Goal: Task Accomplishment & Management: Manage account settings

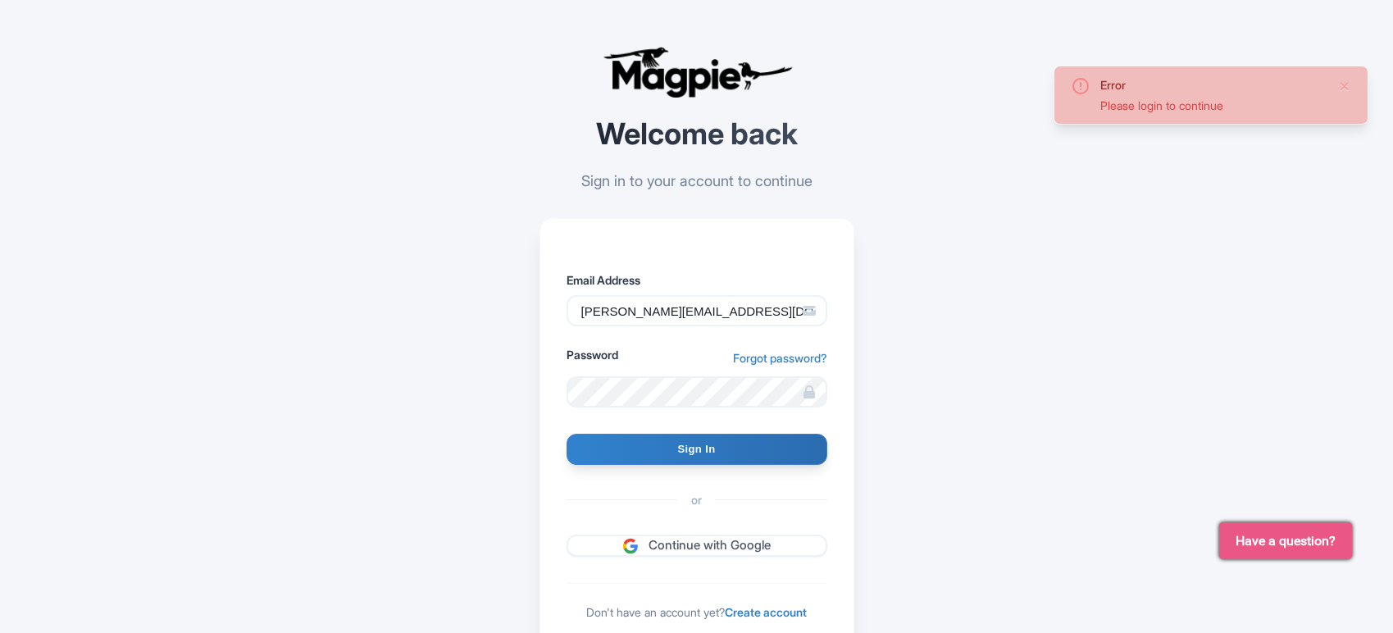
type input "Signing in..."
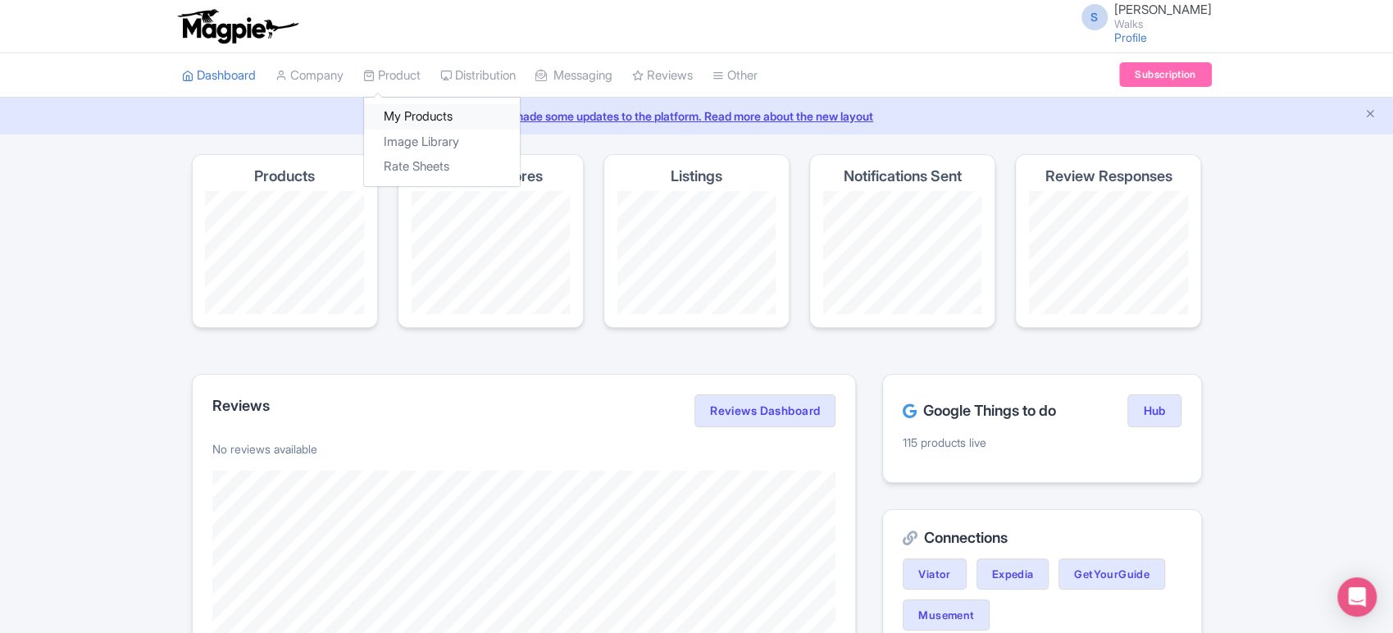
click at [418, 109] on link "My Products" at bounding box center [442, 116] width 156 height 25
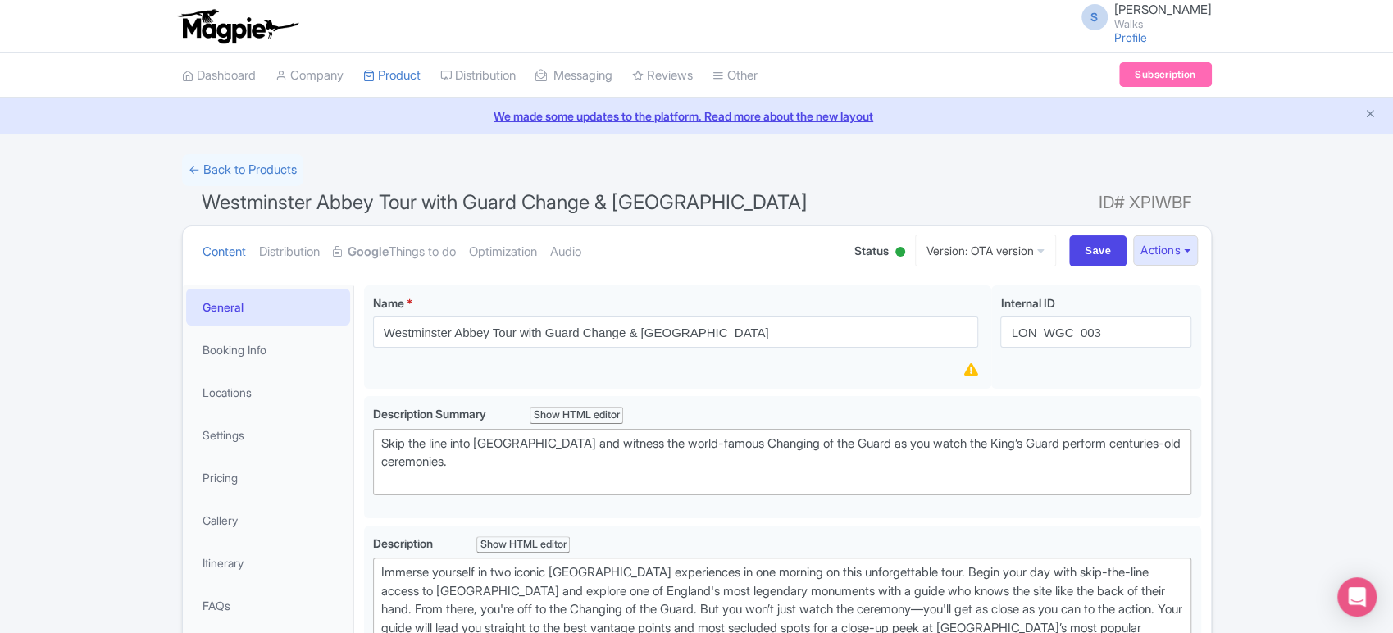
drag, startPoint x: 0, startPoint y: 0, endPoint x: 552, endPoint y: 199, distance: 586.8
click at [552, 199] on span "Westminster Abbey Tour with Guard Change & Buckingham Palace" at bounding box center [505, 202] width 606 height 24
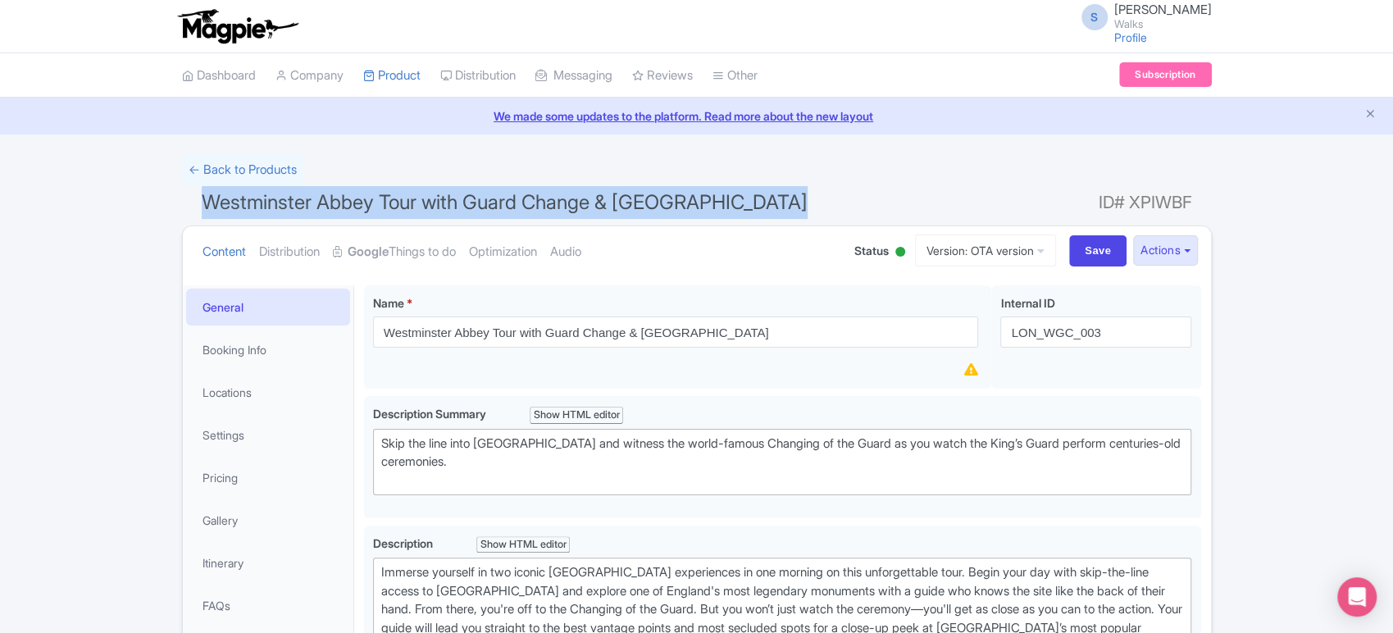
click at [552, 199] on span "Westminster Abbey Tour with Guard Change & Buckingham Palace" at bounding box center [505, 202] width 606 height 24
copy h1 "Westminster Abbey Tour with Guard Change & Buckingham Palace"
click at [1023, 243] on link "Version: OTA version" at bounding box center [985, 251] width 141 height 32
click at [975, 336] on link "Viator version" at bounding box center [988, 339] width 156 height 25
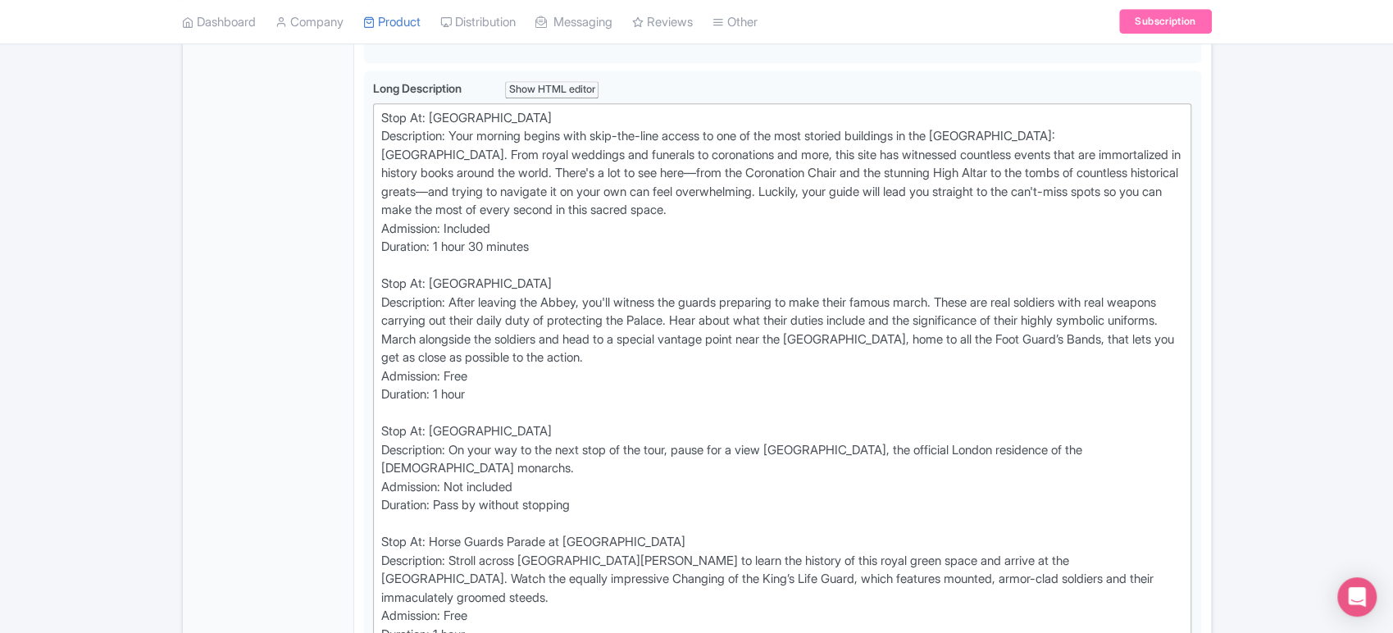
scroll to position [823, 0]
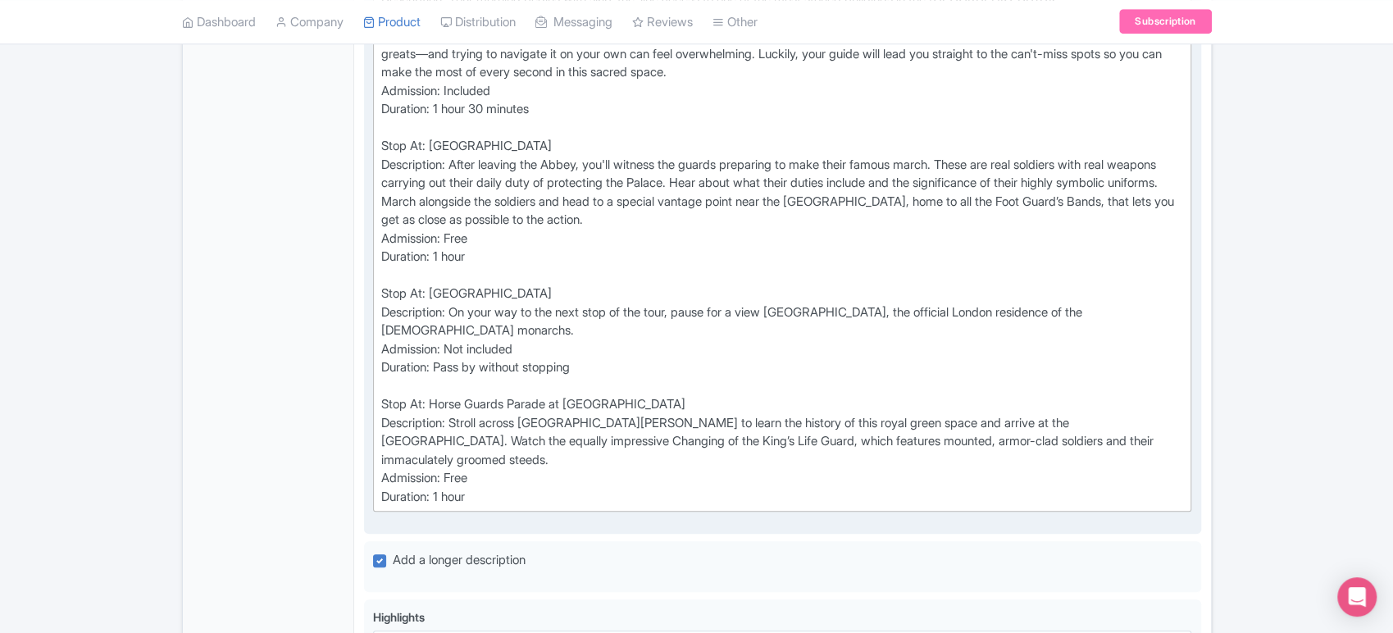
click at [455, 326] on div "Stop At: Westminster Abbey Description: Your morning begins with skip-the-line …" at bounding box center [782, 239] width 803 height 536
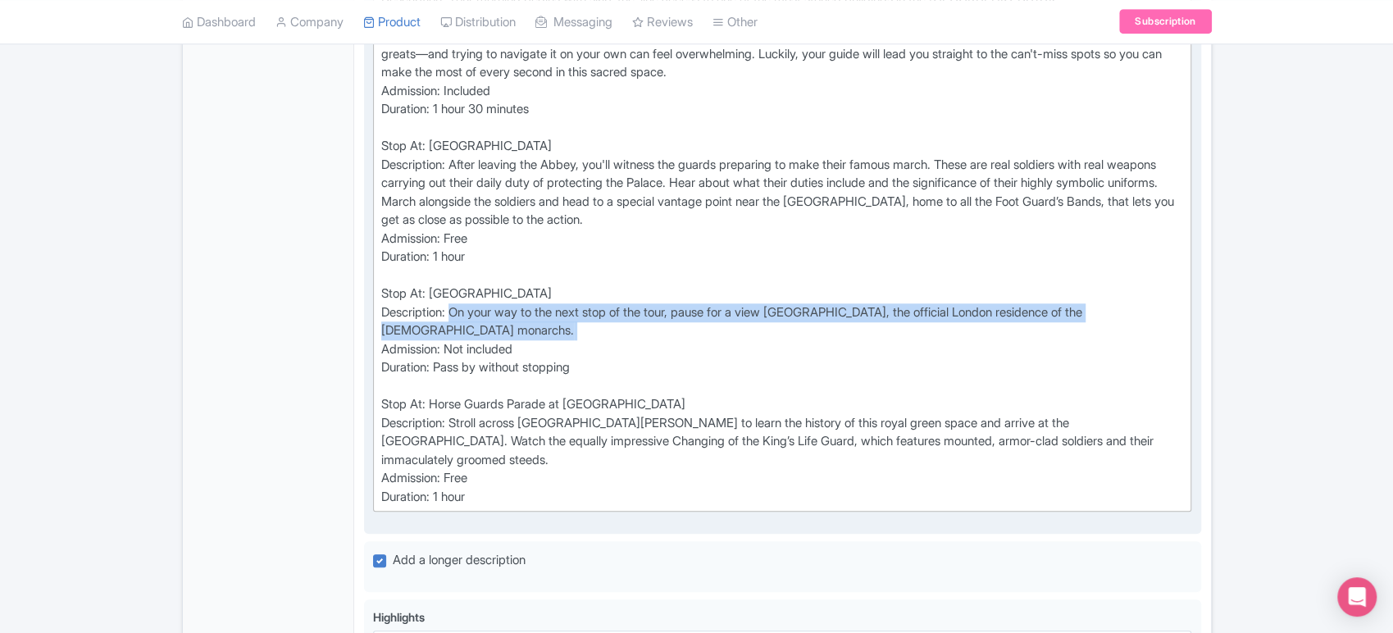
drag, startPoint x: 455, startPoint y: 326, endPoint x: 510, endPoint y: 346, distance: 58.4
click at [510, 346] on div "Stop At: Westminster Abbey Description: Your morning begins with skip-the-line …" at bounding box center [782, 239] width 803 height 536
type trix-editor "<div>Stop At: Westminster Abbey<br>Description: Your morning begins with skip-t…"
copy div "On your way to the next stop of the tour, pause for a view Buckingham Palace, t…"
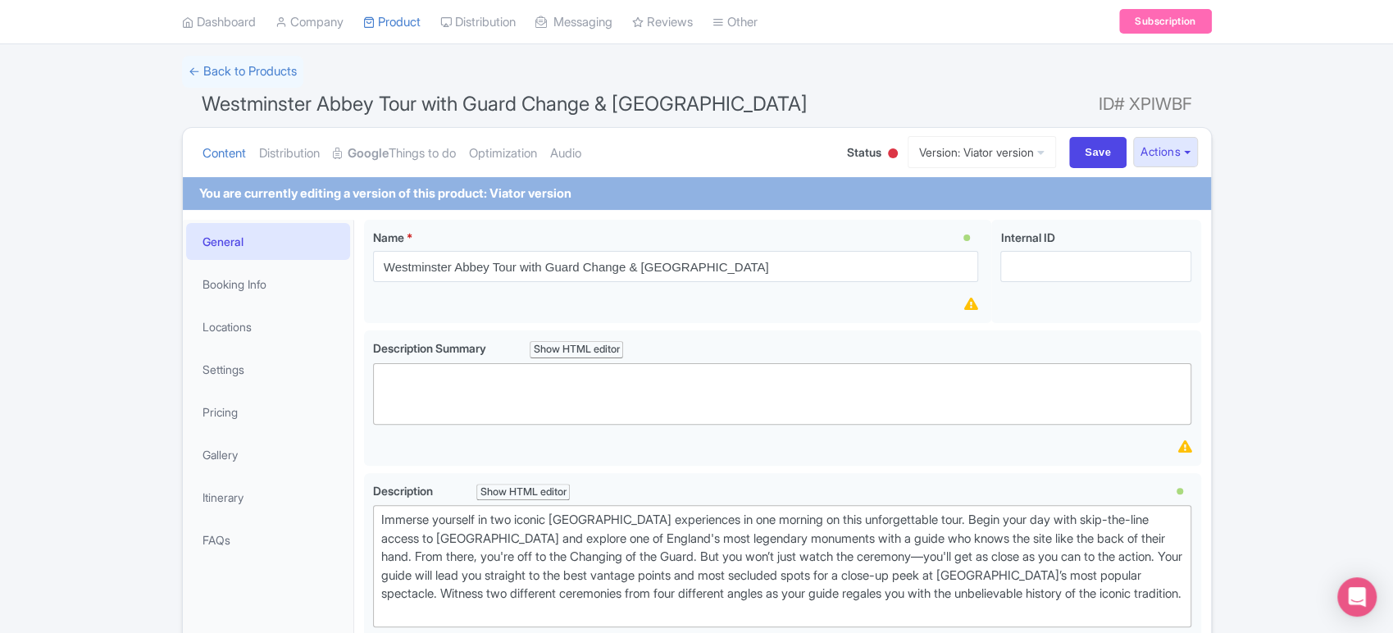
scroll to position [0, 0]
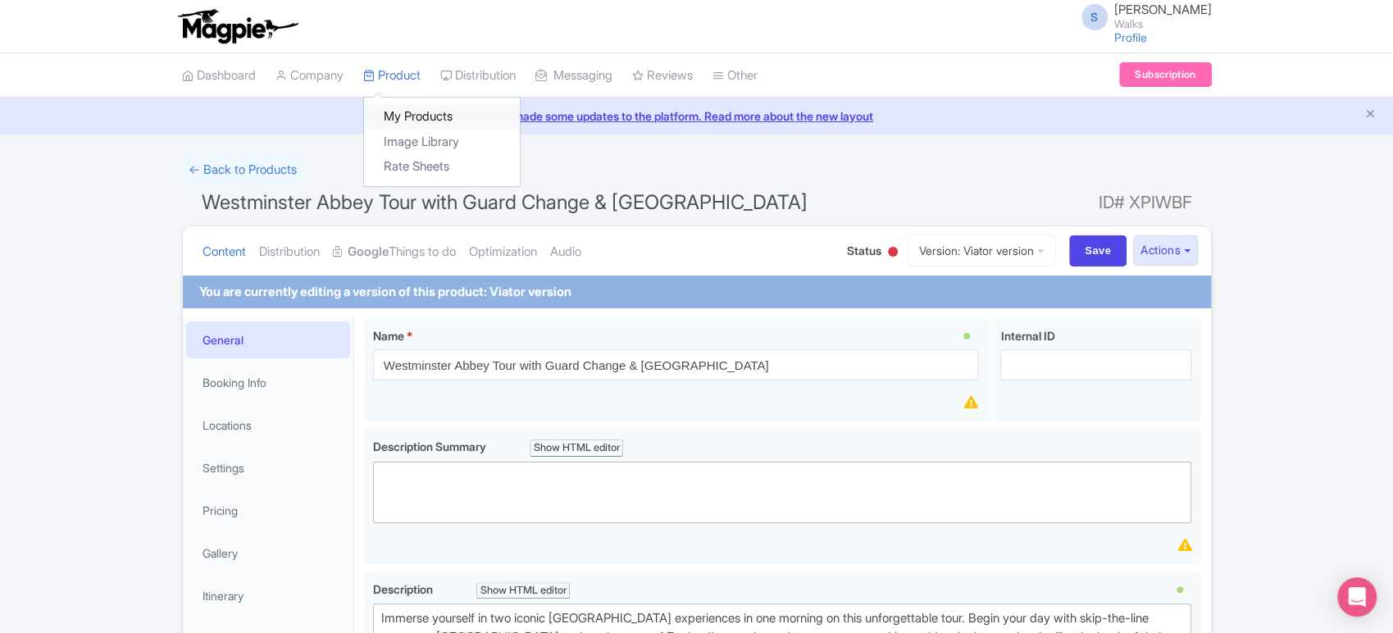
click at [413, 105] on link "My Products" at bounding box center [442, 116] width 156 height 25
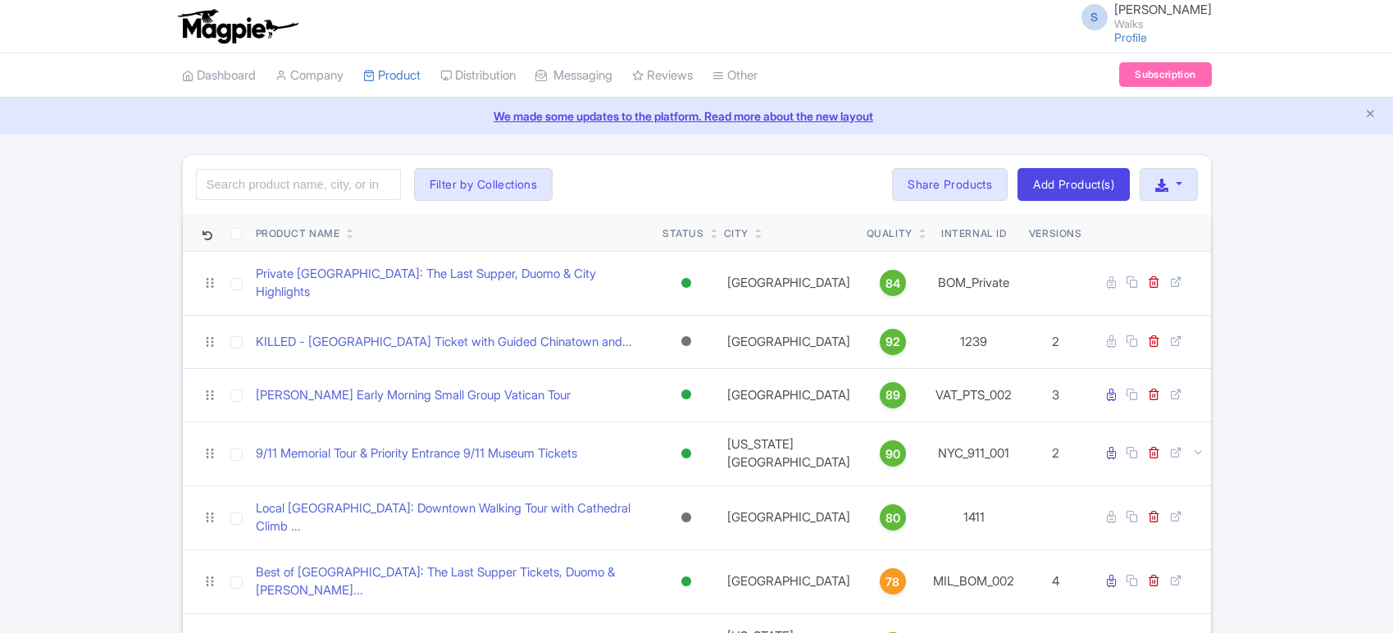
click at [267, 182] on input "search" at bounding box center [298, 184] width 205 height 31
click at [227, 185] on input "LOD_VIP_014" at bounding box center [298, 184] width 205 height 31
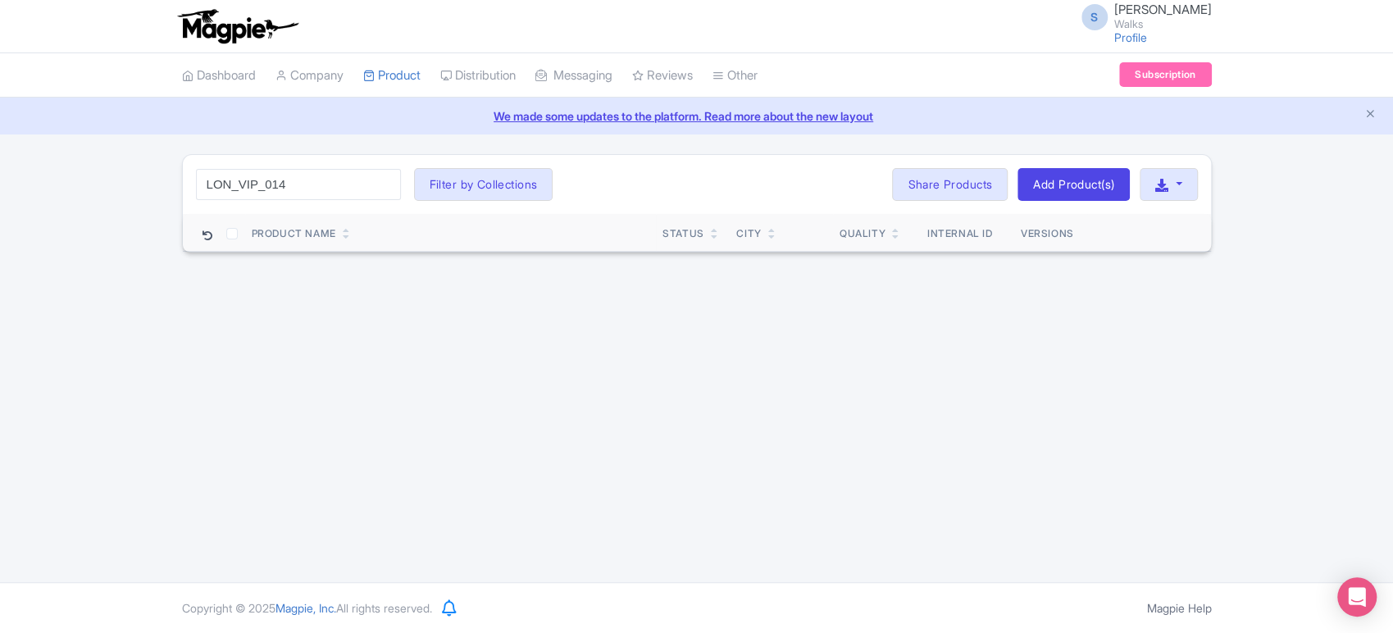
type input "LON_VIP_014"
click button "Search" at bounding box center [0, 0] width 0 height 0
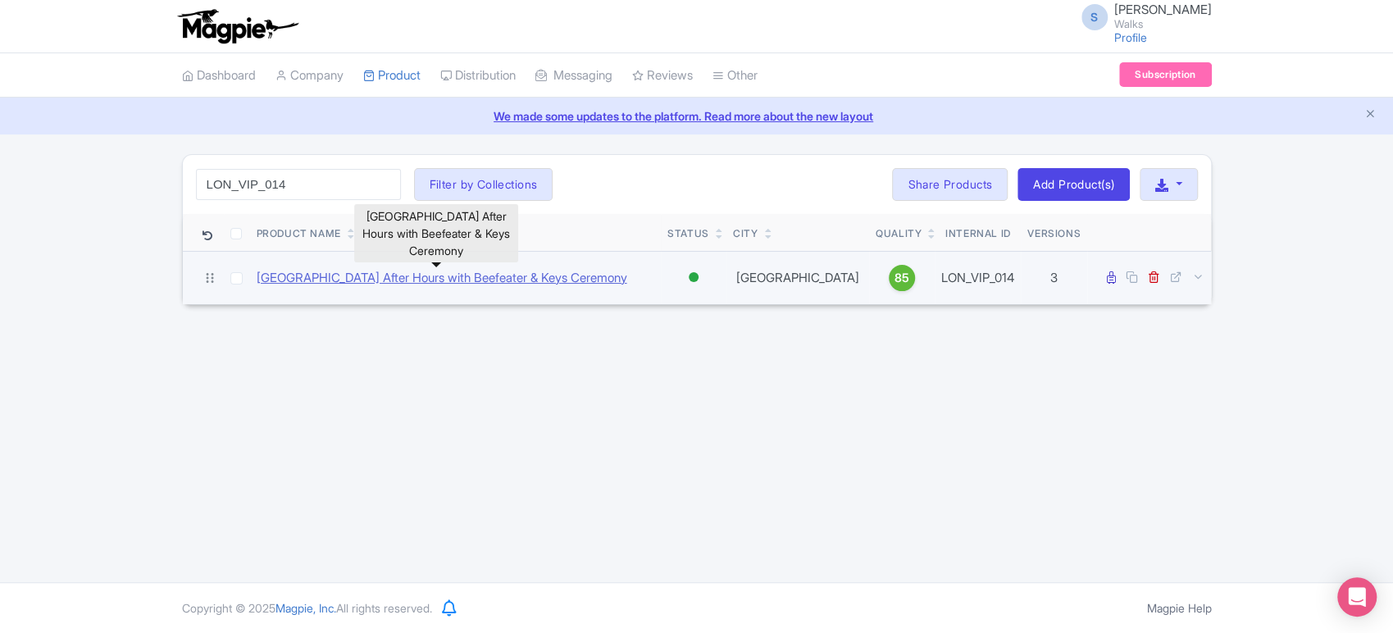
click at [319, 285] on link "[GEOGRAPHIC_DATA] After Hours with Beefeater & Keys Ceremony" at bounding box center [441, 278] width 371 height 19
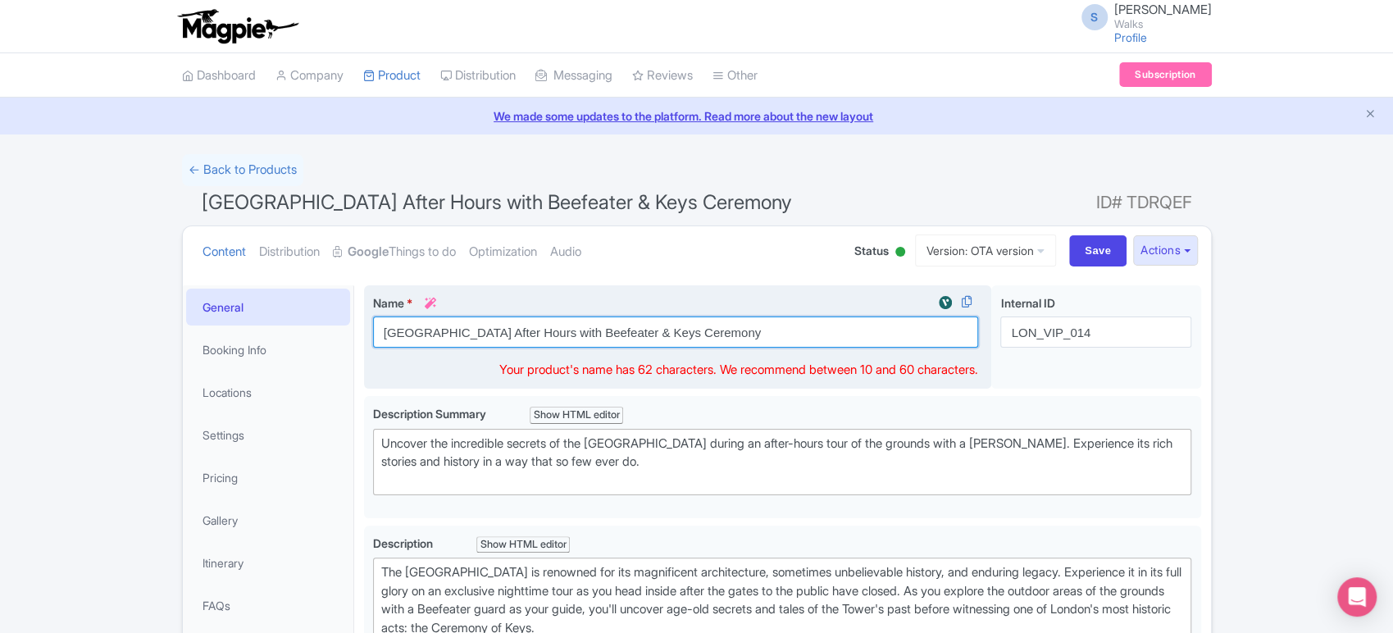
click at [596, 334] on input "[GEOGRAPHIC_DATA] After Hours with Beefeater & Keys Ceremony" at bounding box center [676, 332] width 606 height 31
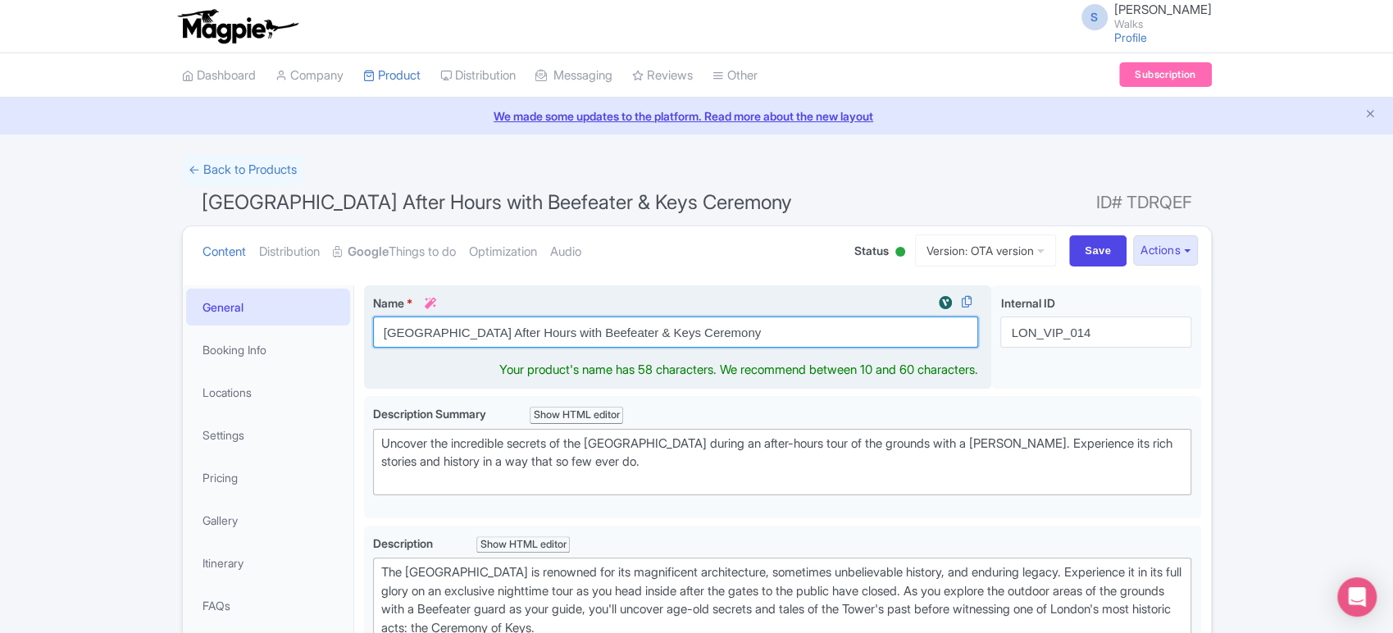
click at [596, 334] on input "[GEOGRAPHIC_DATA] After Hours with Beefeater & Keys Ceremony" at bounding box center [676, 332] width 606 height 31
